Goal: Task Accomplishment & Management: Use online tool/utility

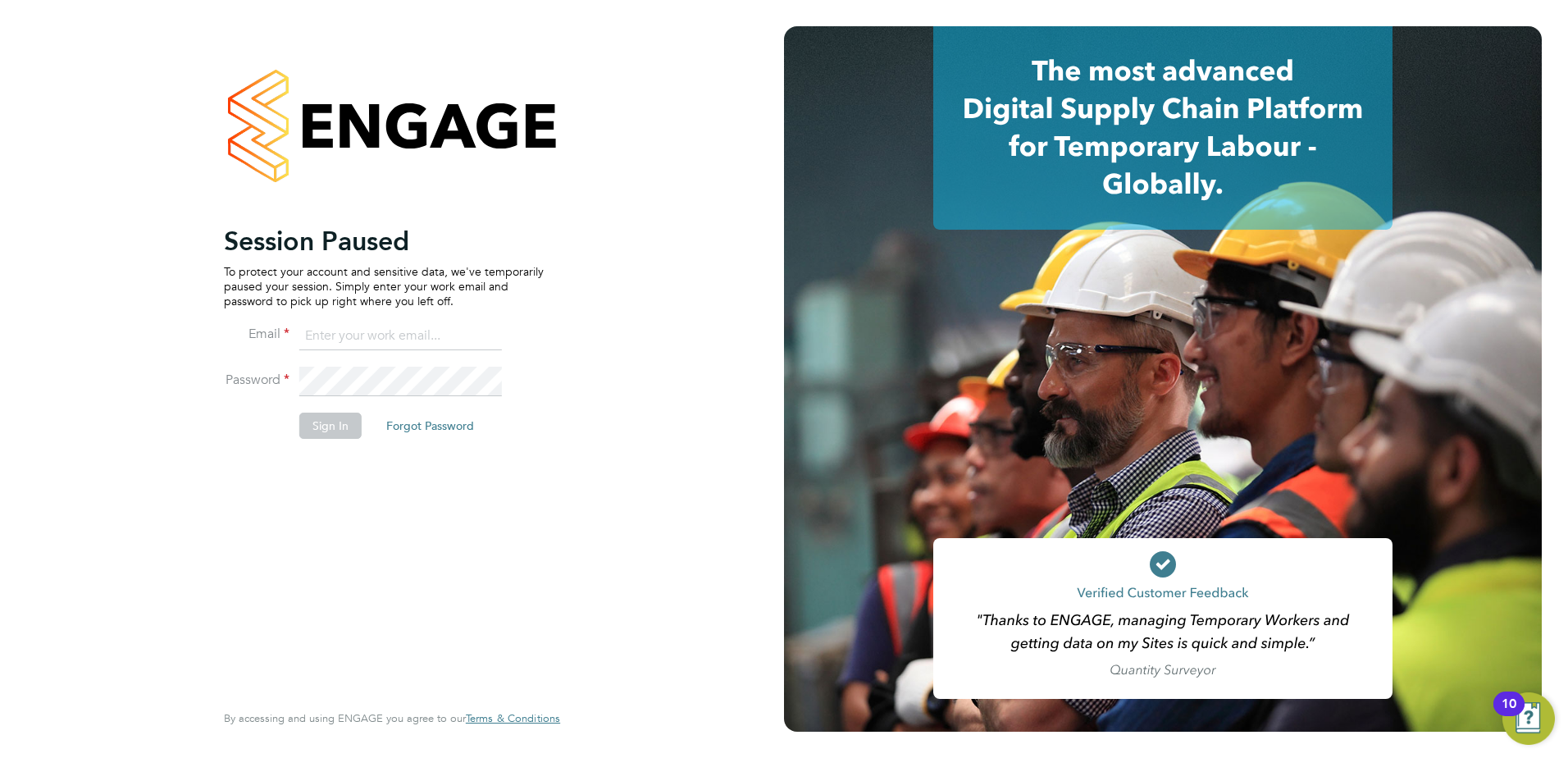
click at [352, 329] on input at bounding box center [400, 336] width 202 height 29
type input "connor.benning@countrysidepartnerships.com"
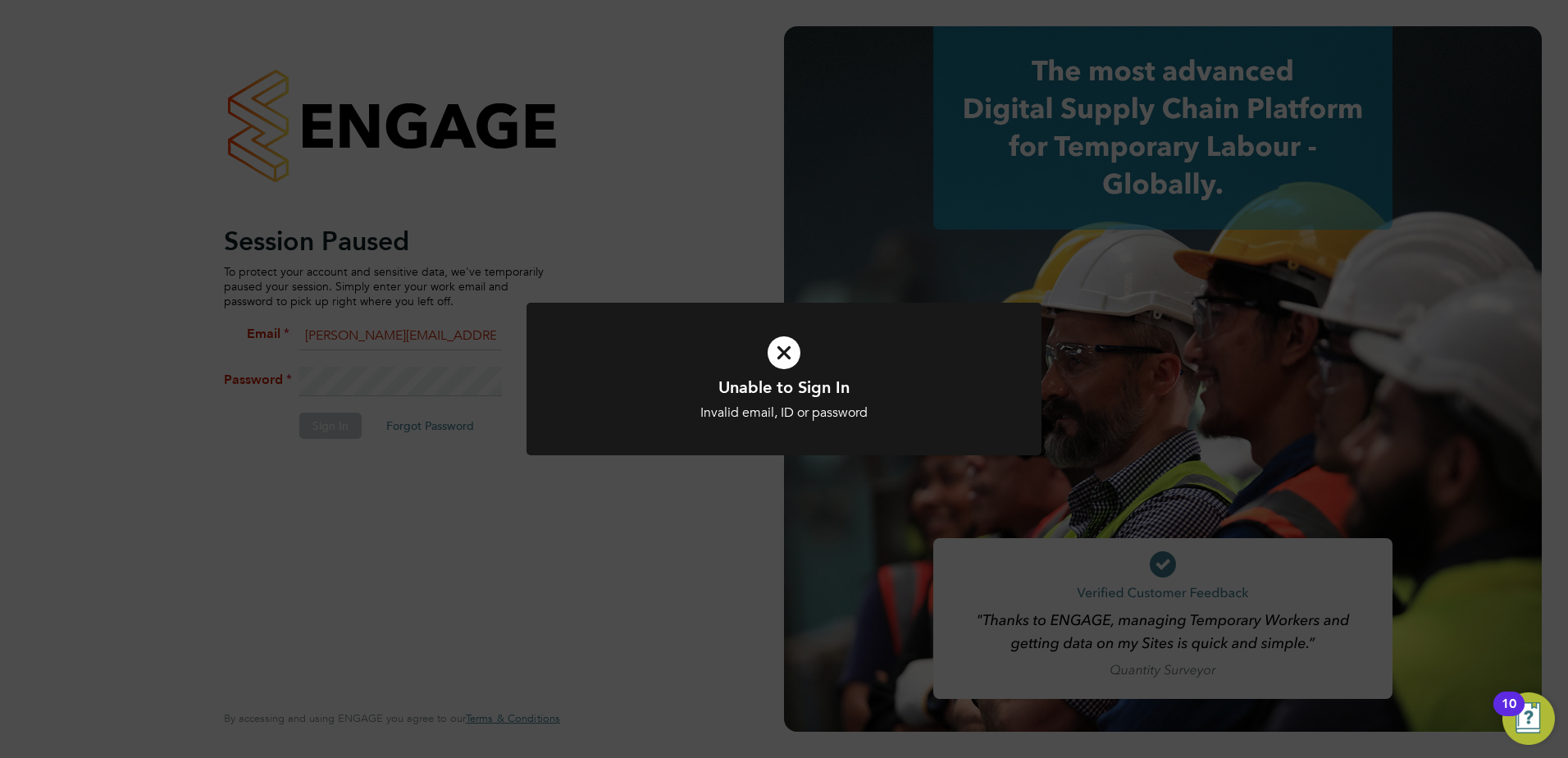
click at [773, 347] on icon at bounding box center [784, 352] width 426 height 64
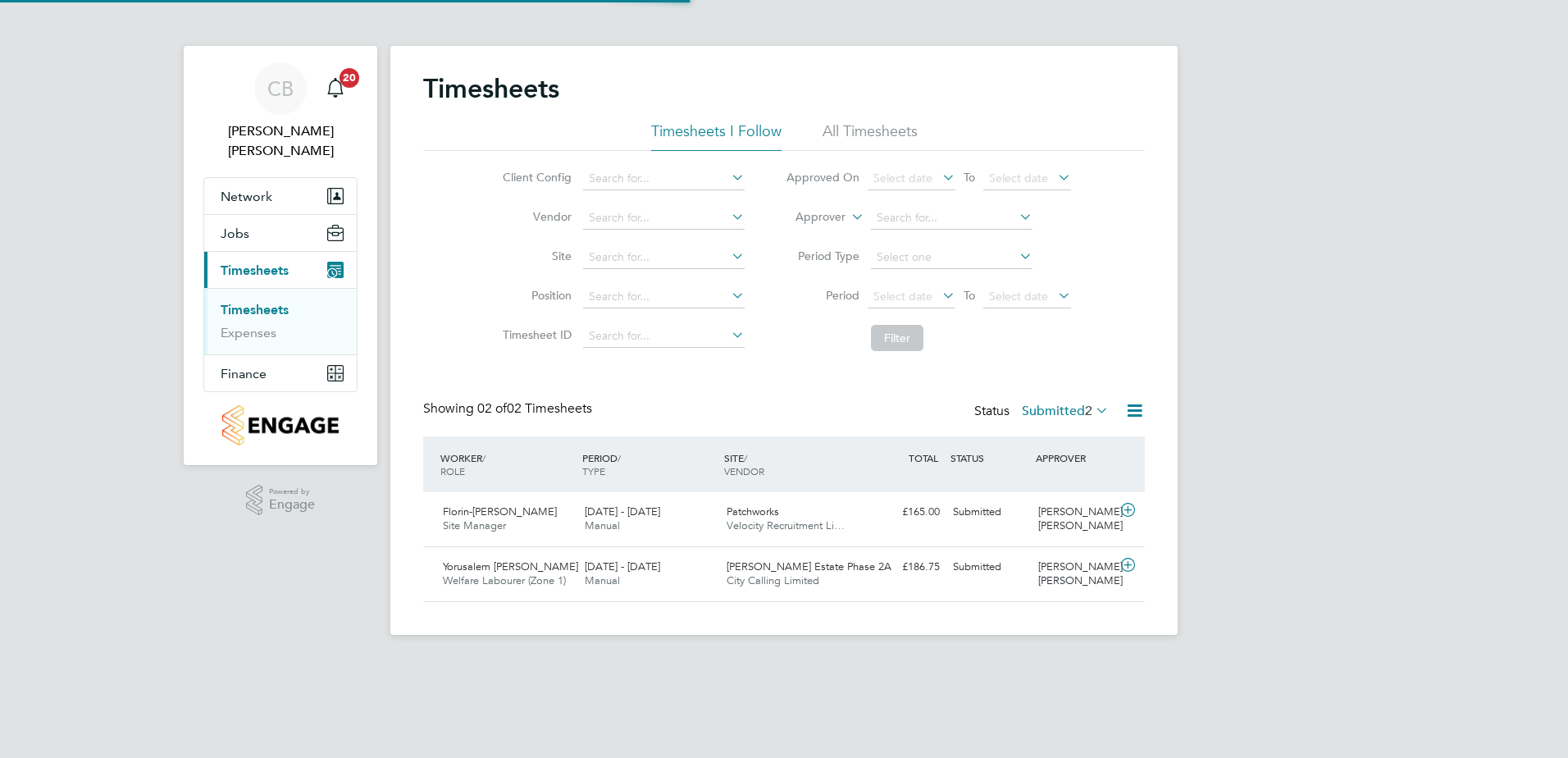
scroll to position [42, 143]
click at [1061, 570] on div "[PERSON_NAME] [PERSON_NAME]" at bounding box center [1073, 574] width 85 height 41
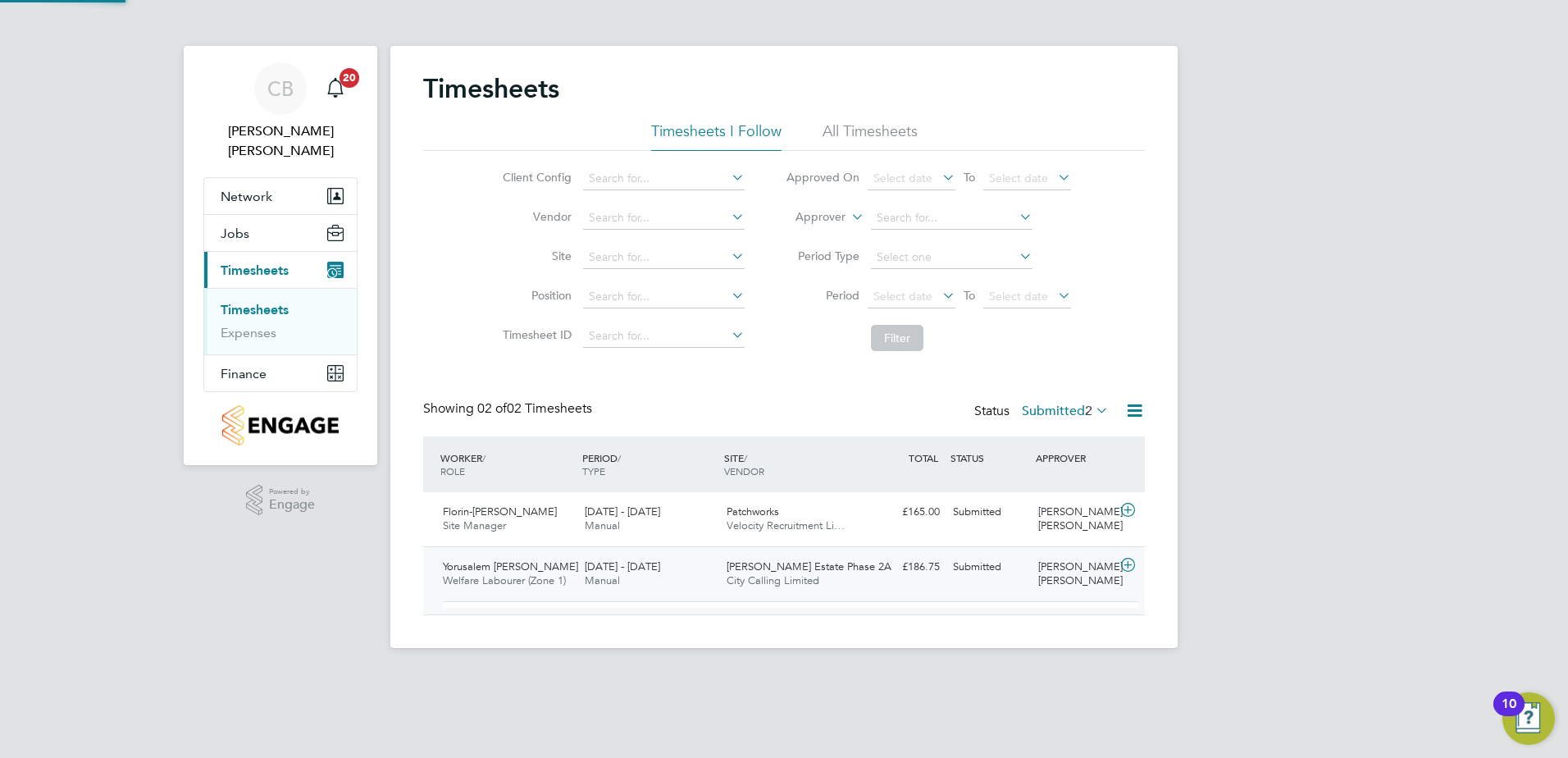
scroll to position [28, 160]
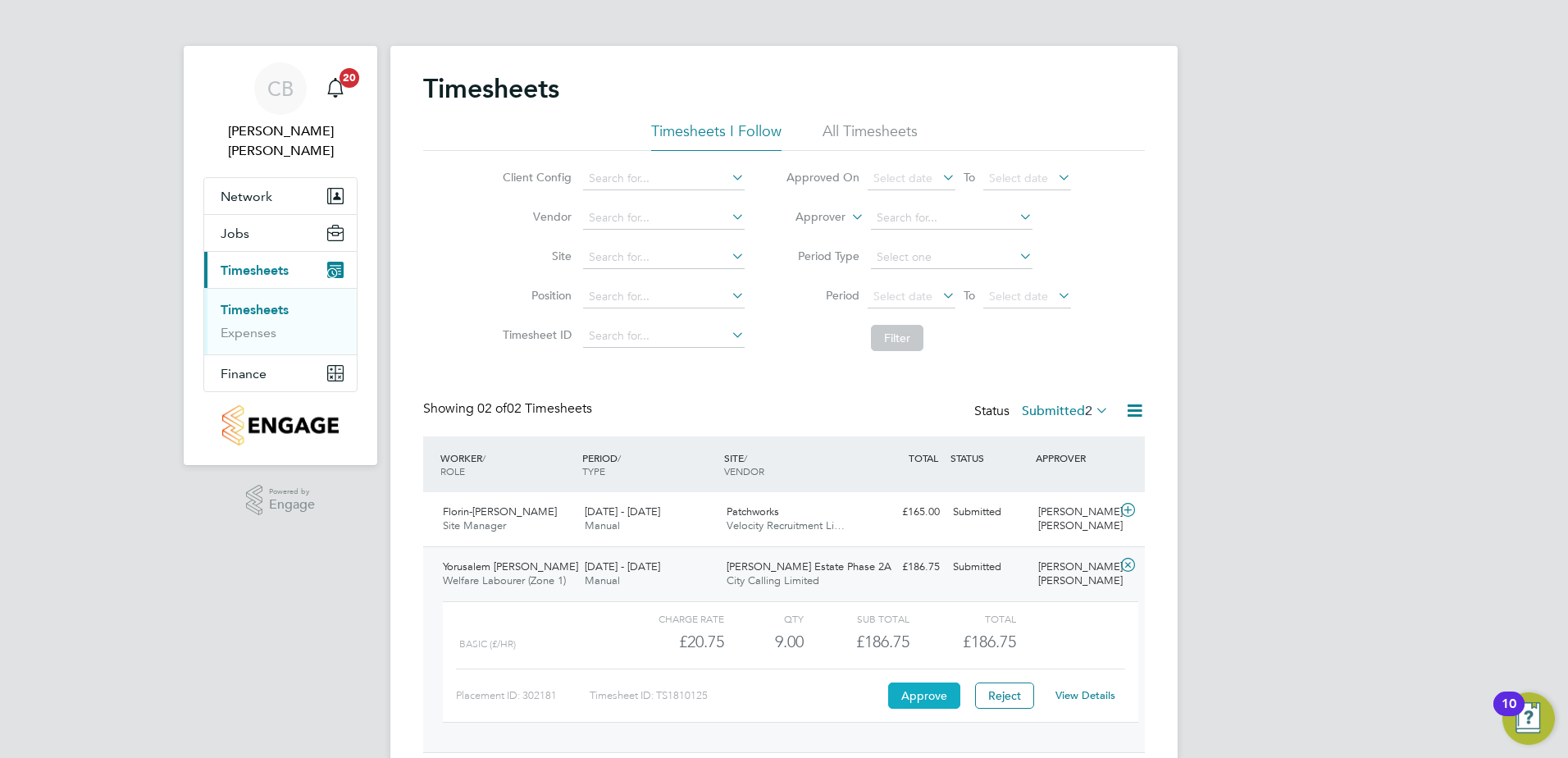
click at [903, 694] on button "Approve" at bounding box center [924, 695] width 72 height 26
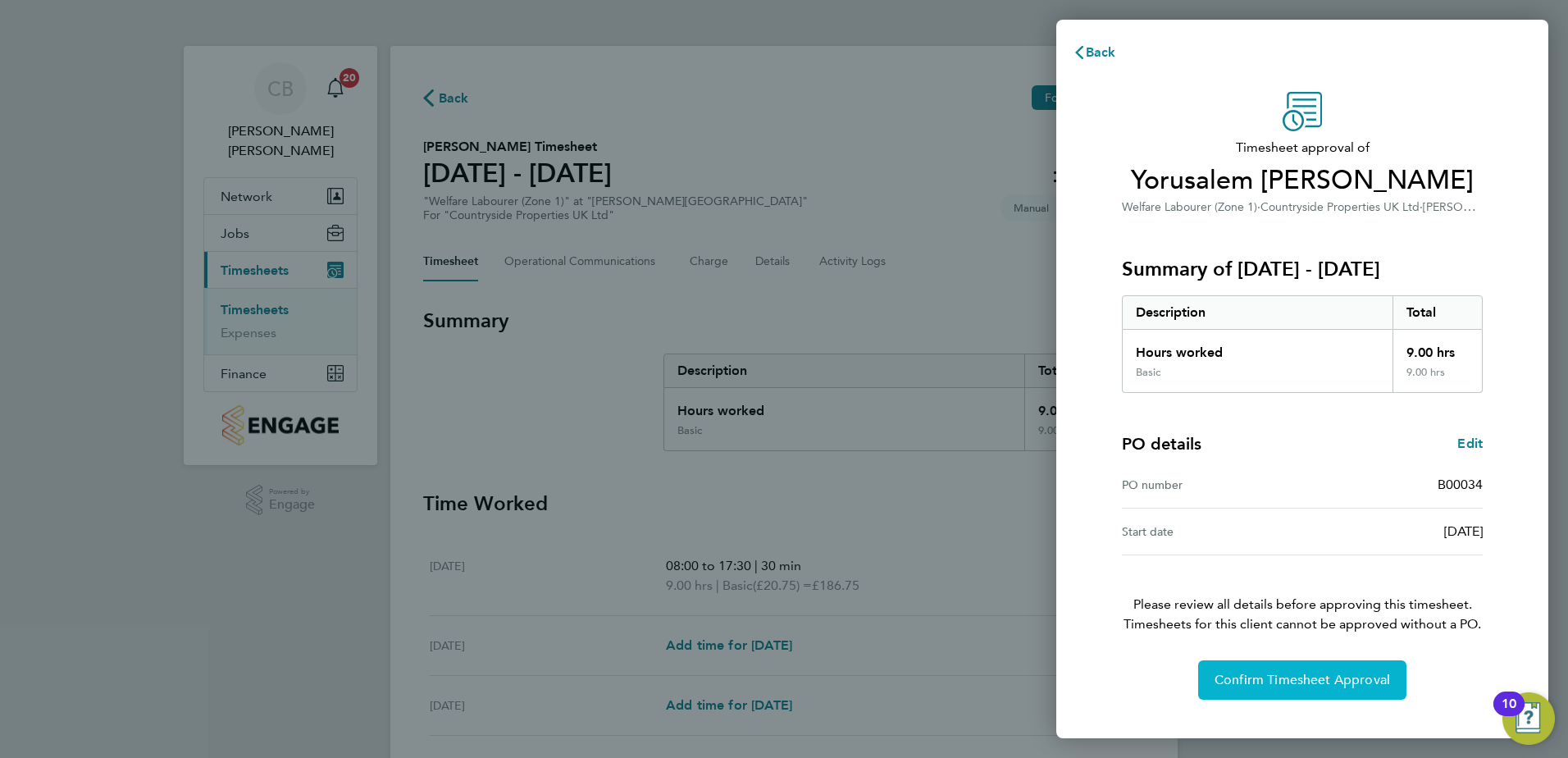
click at [1291, 686] on span "Confirm Timesheet Approval" at bounding box center [1302, 680] width 176 height 17
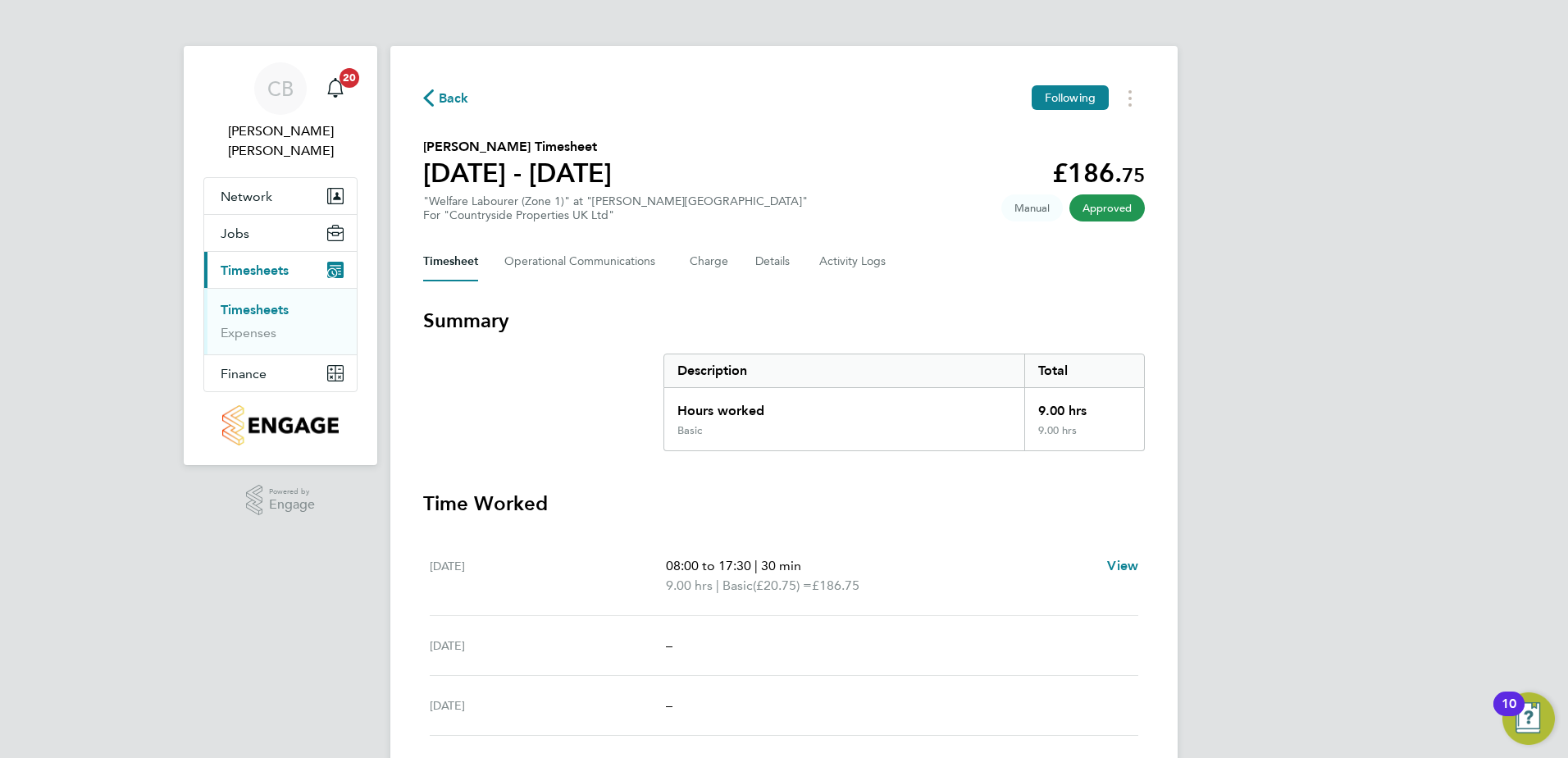
click at [280, 302] on link "Timesheets" at bounding box center [255, 310] width 68 height 16
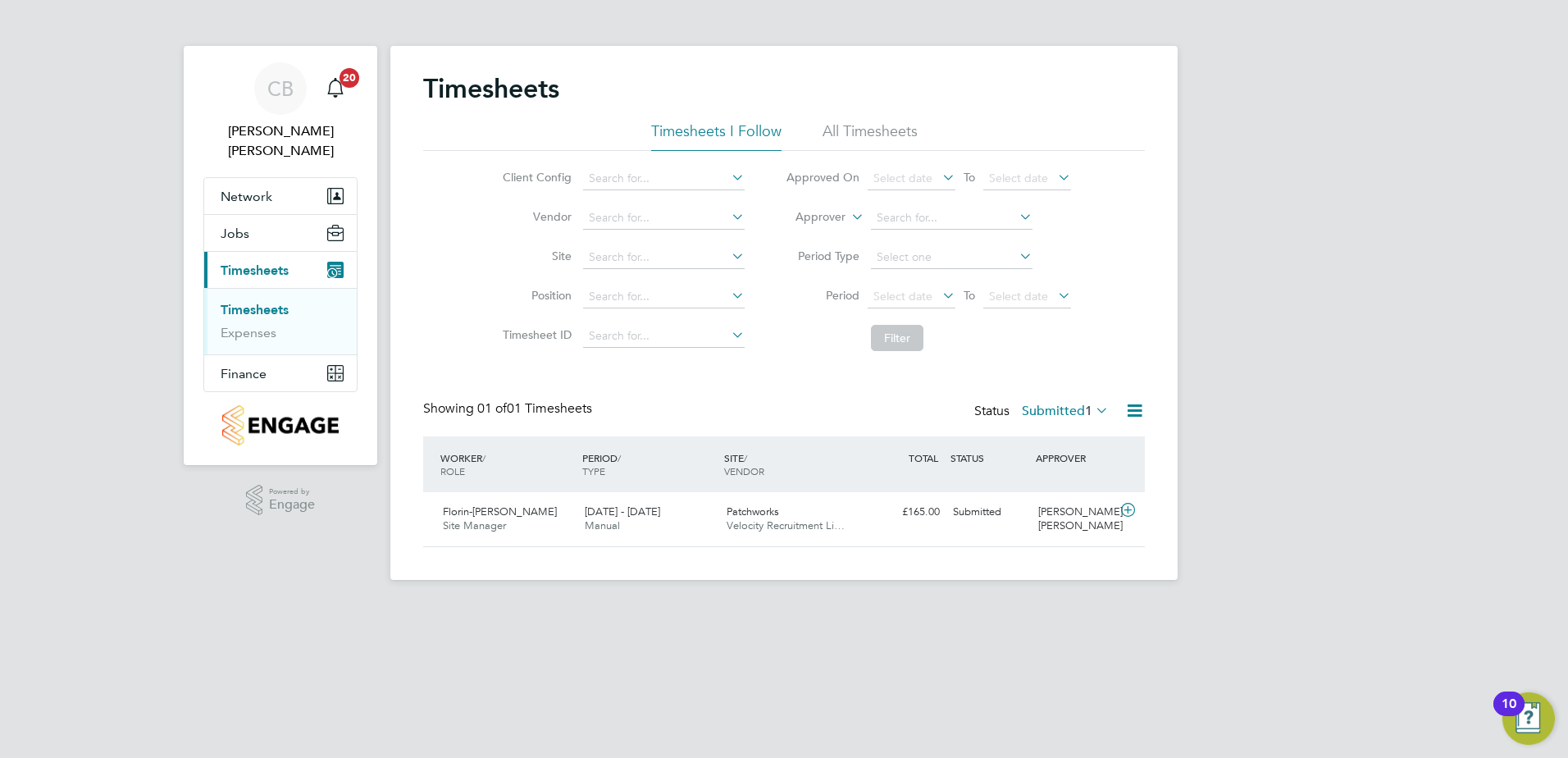
scroll to position [42, 143]
